Goal: Entertainment & Leisure: Consume media (video, audio)

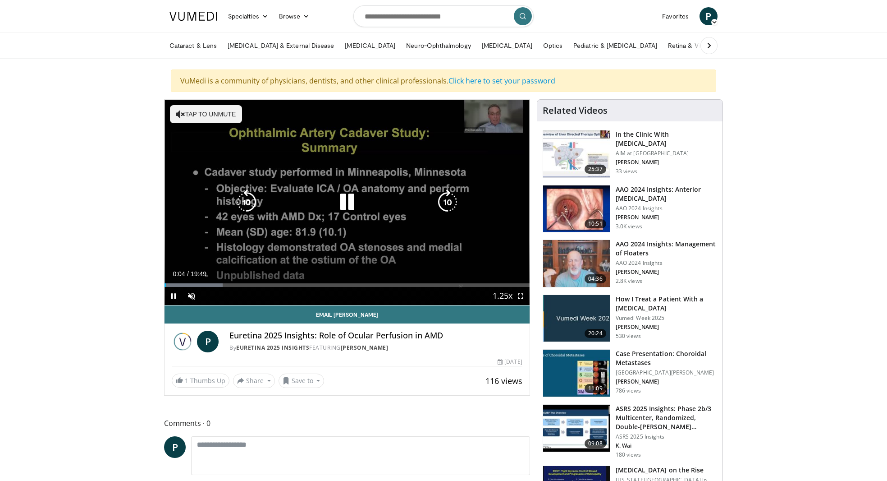
click at [347, 201] on icon "Video Player" at bounding box center [347, 201] width 25 height 25
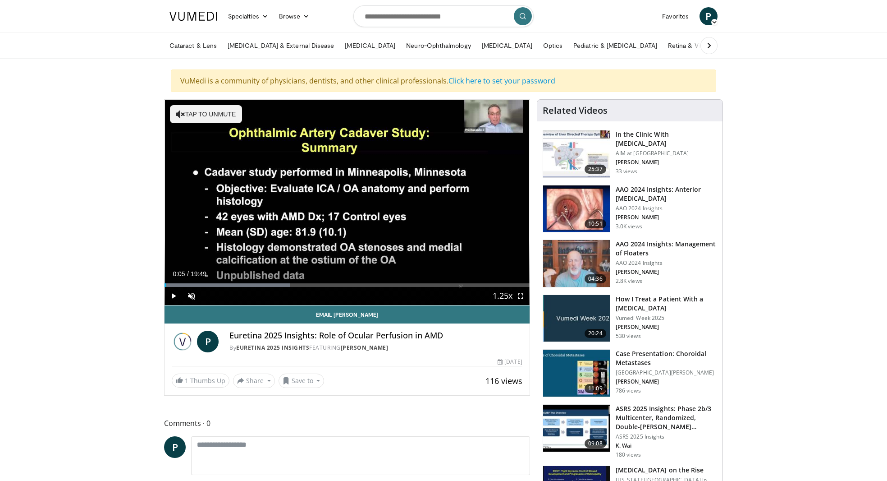
click at [180, 289] on span "Video Player" at bounding box center [174, 296] width 18 height 18
click at [221, 296] on div "74%" at bounding box center [216, 295] width 26 height 3
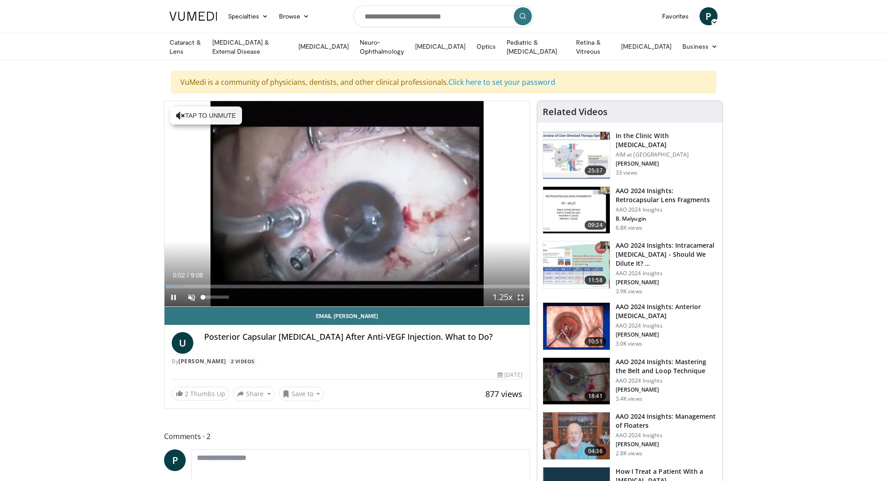
click at [193, 299] on span "Video Player" at bounding box center [192, 297] width 18 height 18
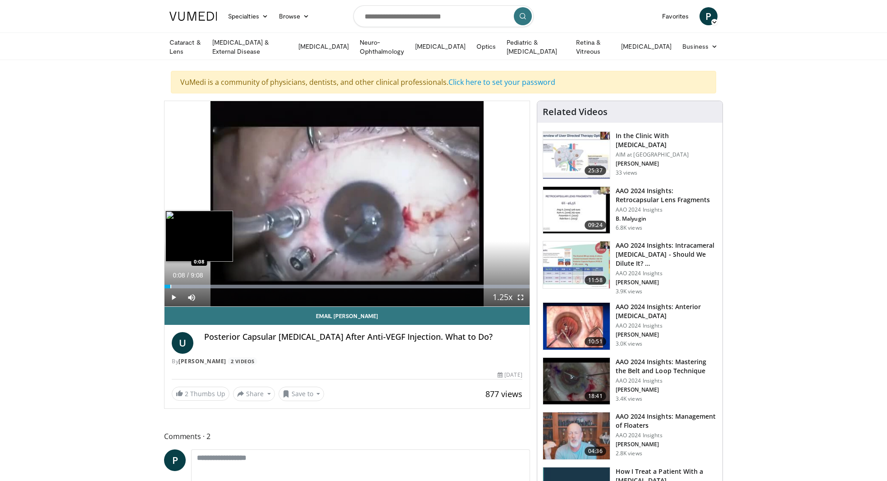
click at [170, 285] on div "Progress Bar" at bounding box center [170, 287] width 1 height 4
click at [169, 285] on div "Progress Bar" at bounding box center [169, 287] width 1 height 4
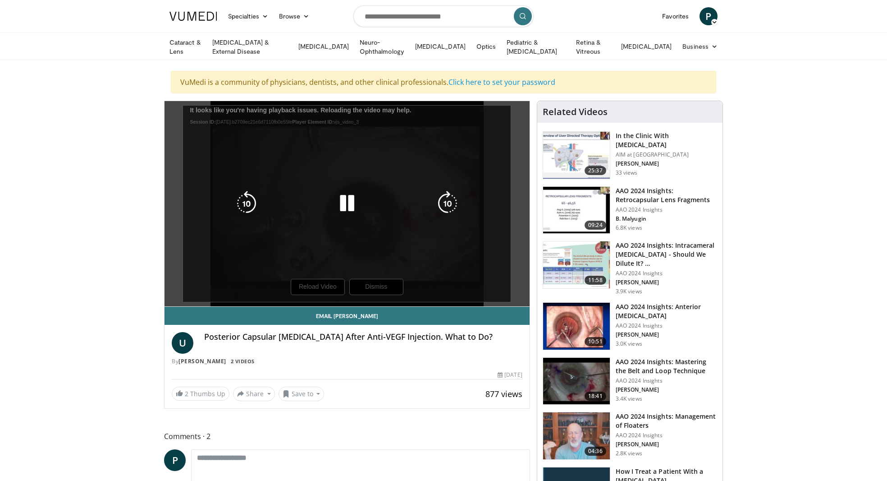
click at [386, 283] on div "10 seconds Tap to unmute" at bounding box center [347, 203] width 365 height 205
click at [391, 287] on div "10 seconds Tap to unmute" at bounding box center [347, 203] width 365 height 205
click at [331, 286] on div "10 seconds Tap to unmute" at bounding box center [347, 203] width 365 height 205
click at [330, 286] on div "10 seconds Tap to unmute" at bounding box center [347, 203] width 365 height 205
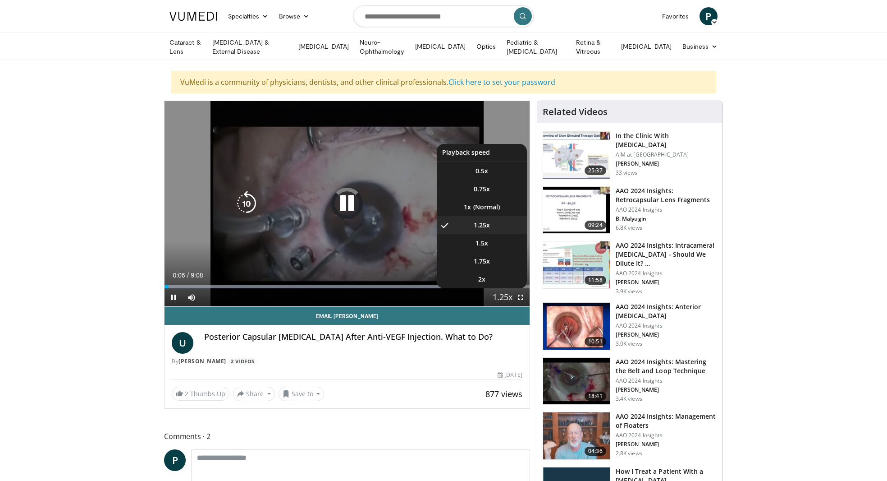
click at [510, 296] on button "Playback Rate" at bounding box center [503, 297] width 18 height 18
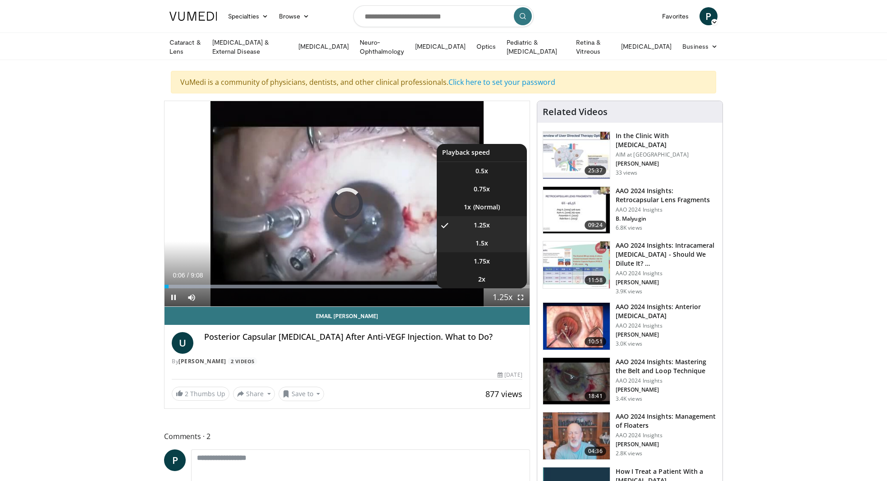
click at [483, 244] on span "1.5x" at bounding box center [482, 243] width 13 height 9
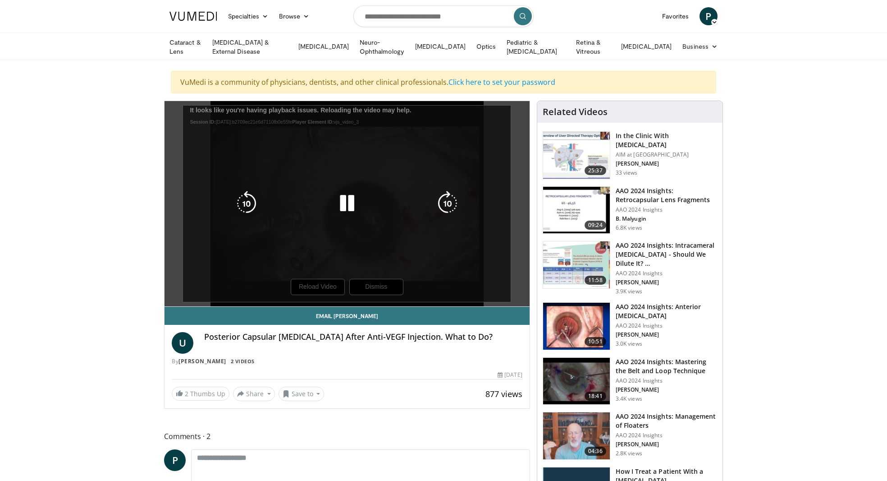
click at [328, 286] on div "10 seconds Tap to unmute" at bounding box center [347, 203] width 365 height 205
click at [334, 292] on div "10 seconds Tap to unmute" at bounding box center [347, 203] width 365 height 205
click at [333, 286] on div "10 seconds Tap to unmute" at bounding box center [347, 203] width 365 height 205
click at [333, 284] on div "10 seconds Tap to unmute" at bounding box center [347, 203] width 365 height 205
click at [319, 282] on div "10 seconds Tap to unmute" at bounding box center [347, 203] width 365 height 205
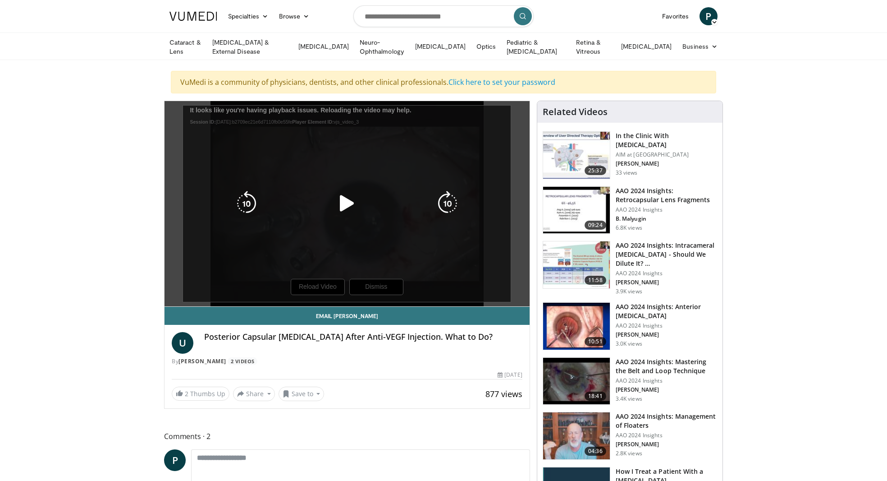
click at [318, 283] on div "10 seconds Tap to unmute" at bounding box center [347, 203] width 365 height 205
click at [307, 286] on div "10 seconds Tap to unmute" at bounding box center [347, 203] width 365 height 205
click at [179, 214] on div "10 seconds Tap to unmute" at bounding box center [347, 203] width 365 height 205
click at [329, 284] on div "10 seconds Tap to unmute" at bounding box center [347, 203] width 365 height 205
click at [312, 290] on div "10 seconds Tap to unmute" at bounding box center [347, 203] width 365 height 205
